Goal: Task Accomplishment & Management: Use online tool/utility

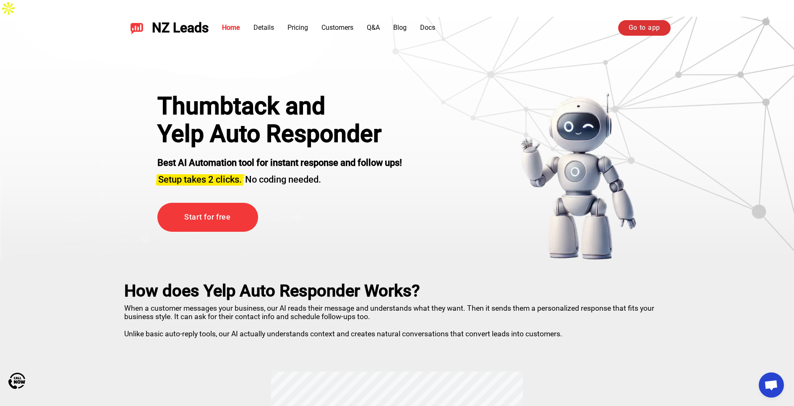
click at [634, 33] on link "Go to app" at bounding box center [644, 27] width 52 height 15
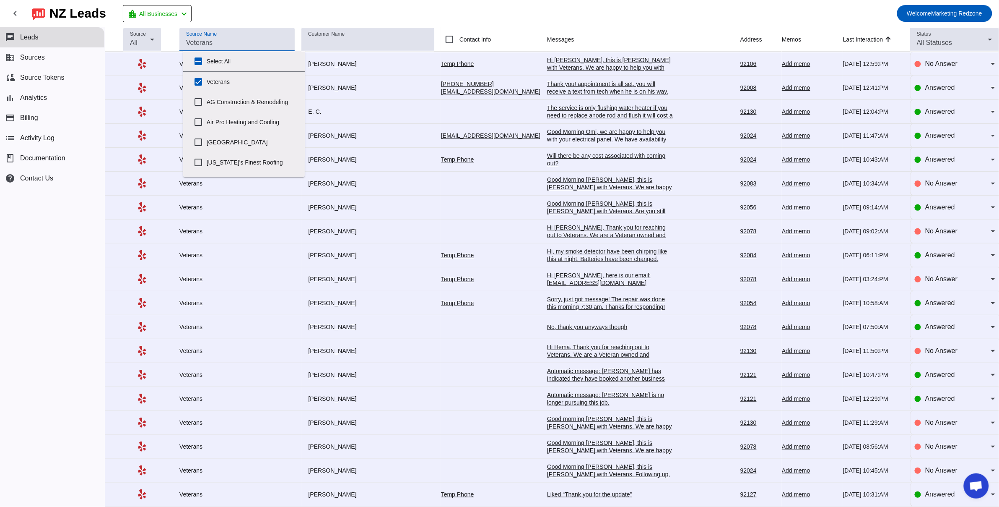
click at [255, 43] on input "Source Name" at bounding box center [237, 43] width 102 height 10
click at [196, 82] on input "Veterans" at bounding box center [198, 81] width 17 height 17
checkbox input "false"
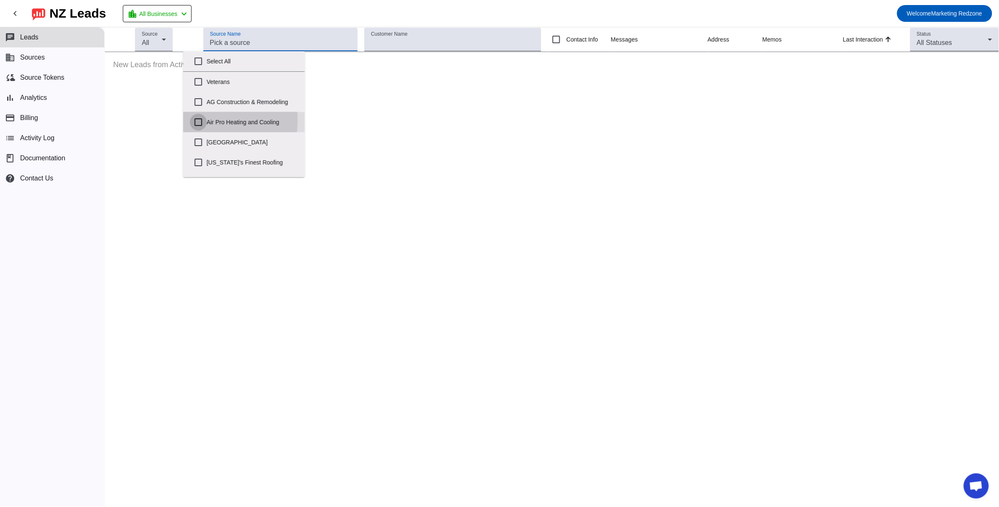
click at [199, 120] on input "Air Pro Heating and Cooling" at bounding box center [198, 122] width 17 height 17
checkbox input "true"
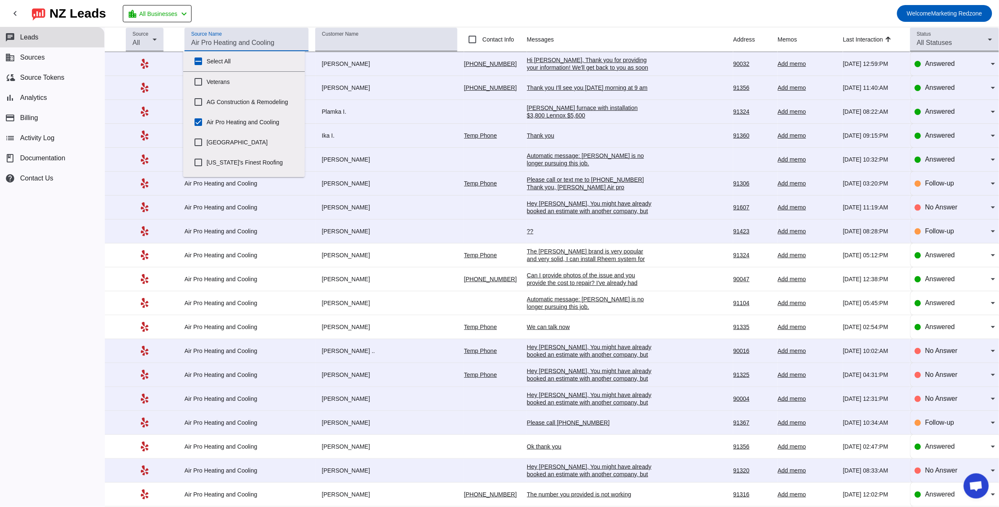
click at [611, 18] on mat-toolbar-row "chevron_left [GEOGRAPHIC_DATA] Leads location_city All Businesses chevron_left …" at bounding box center [499, 13] width 999 height 27
